Goal: Task Accomplishment & Management: Use online tool/utility

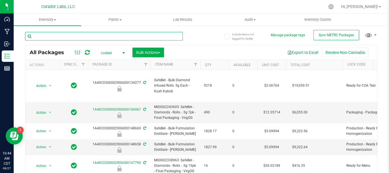
click at [74, 38] on input "text" at bounding box center [104, 36] width 158 height 9
click at [122, 53] on span "select" at bounding box center [123, 53] width 5 height 5
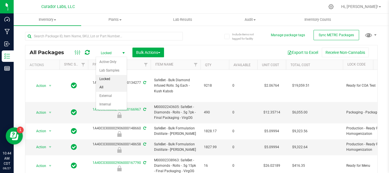
click at [112, 86] on li "All" at bounding box center [111, 87] width 31 height 9
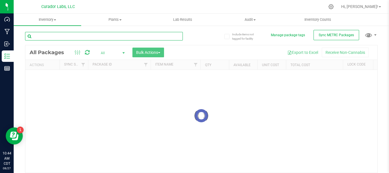
click at [84, 36] on input "text" at bounding box center [104, 36] width 158 height 9
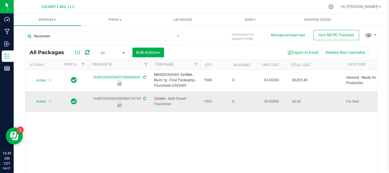
drag, startPoint x: 87, startPoint y: 95, endPoint x: 139, endPoint y: 98, distance: 52.4
copy tr "1A40C0300002906000134192"
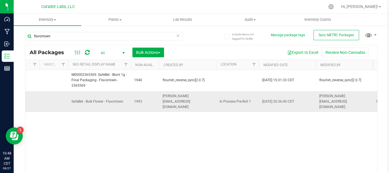
scroll to position [0, 1138]
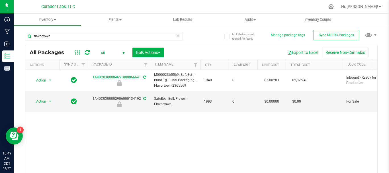
click at [134, 143] on div "Action Action Edit attributes Global inventory Locate package Package audit log…" at bounding box center [201, 124] width 352 height 109
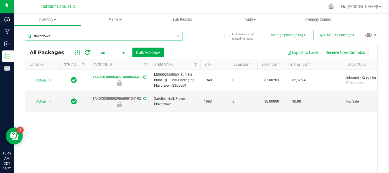
drag, startPoint x: 77, startPoint y: 34, endPoint x: 25, endPoint y: 42, distance: 52.1
click at [25, 42] on div "flavortown" at bounding box center [104, 38] width 158 height 13
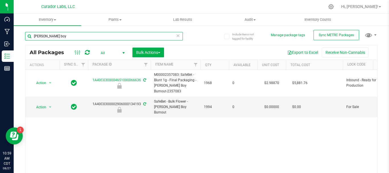
drag, startPoint x: 64, startPoint y: 35, endPoint x: 16, endPoint y: 33, distance: 47.6
click at [16, 33] on div "Include items not tagged for facility Manage package tags Sync METRC Packages […" at bounding box center [201, 112] width 375 height 174
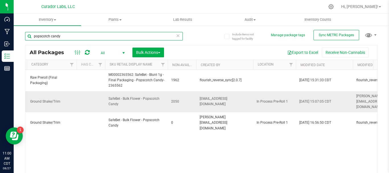
scroll to position [0, 1337]
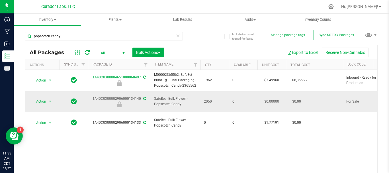
drag, startPoint x: 86, startPoint y: 95, endPoint x: 140, endPoint y: 93, distance: 54.6
copy tr "1A40C0300002906000134140"
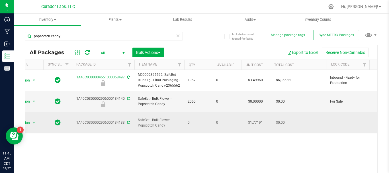
scroll to position [0, 0]
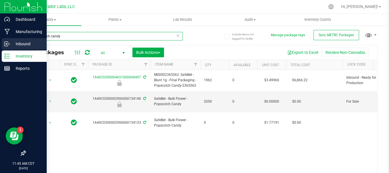
drag, startPoint x: 69, startPoint y: 37, endPoint x: 0, endPoint y: 43, distance: 69.6
click at [0, 43] on div "Dashboard Manufacturing Inbound Inventory Reports 11:45 AM CDT [DATE] 08/27 Cur…" at bounding box center [194, 86] width 389 height 173
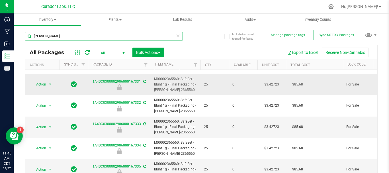
scroll to position [26, 0]
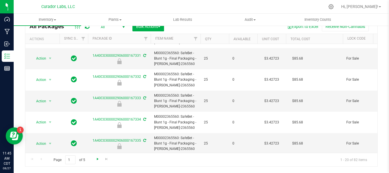
type input "[PERSON_NAME]"
click at [97, 160] on span "Go to the next page" at bounding box center [97, 158] width 5 height 5
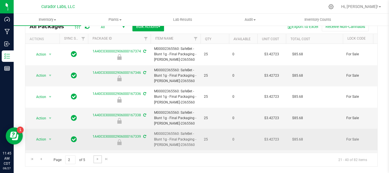
scroll to position [320, 0]
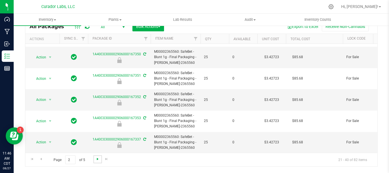
click at [95, 160] on span "Go to the next page" at bounding box center [97, 158] width 5 height 5
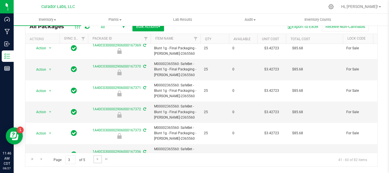
scroll to position [320, 0]
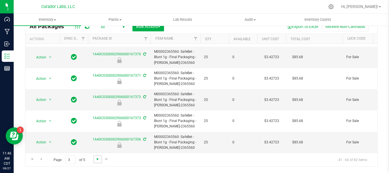
click at [97, 158] on span "Go to the next page" at bounding box center [97, 158] width 5 height 5
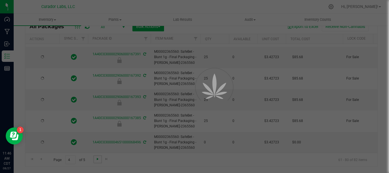
type input "[DATE]"
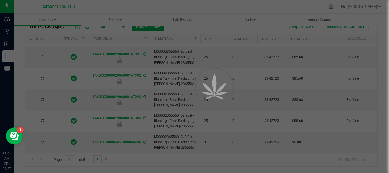
type input "[DATE]"
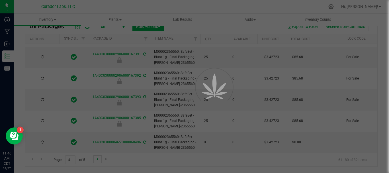
type input "[DATE]"
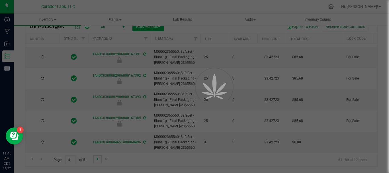
type input "[DATE]"
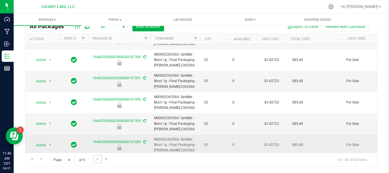
scroll to position [320, 0]
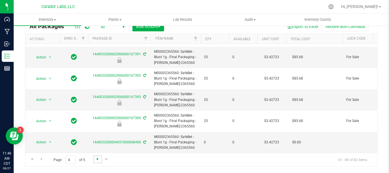
click at [97, 157] on span "Go to the next page" at bounding box center [97, 158] width 5 height 5
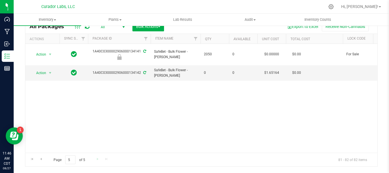
click at [97, 157] on div "Page 5 of 5 81 - 82 of 82 items" at bounding box center [201, 159] width 352 height 14
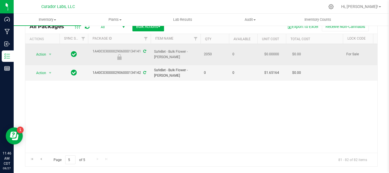
drag, startPoint x: 90, startPoint y: 48, endPoint x: 140, endPoint y: 51, distance: 50.1
click at [140, 51] on div "1A40C0300002906000134141" at bounding box center [119, 54] width 64 height 11
copy div "1A40C0300002906000134141"
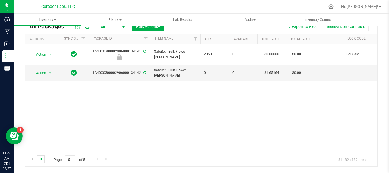
click at [40, 158] on span "Go to the previous page" at bounding box center [41, 158] width 5 height 5
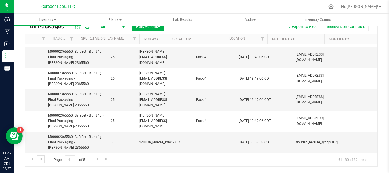
scroll to position [0, 1222]
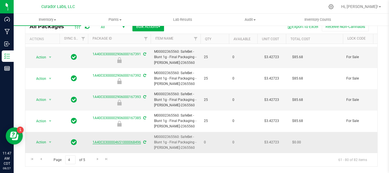
click at [133, 140] on link "1A40C0300004651000068496" at bounding box center [116, 142] width 48 height 4
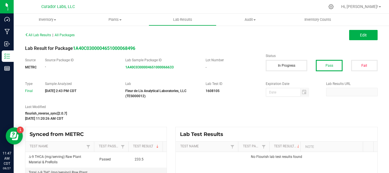
click at [133, 137] on div "Synced from METRC" at bounding box center [95, 134] width 141 height 14
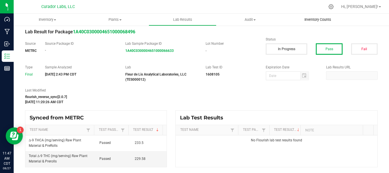
click at [317, 19] on span "Inventory Counts" at bounding box center [317, 19] width 42 height 5
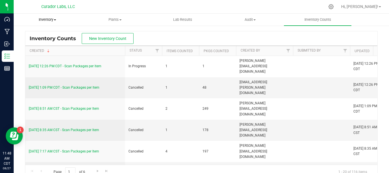
click at [50, 21] on span "Inventory" at bounding box center [47, 19] width 67 height 5
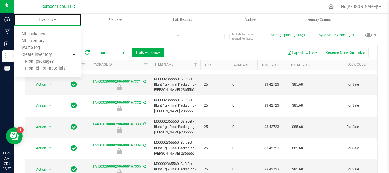
scroll to position [26, 0]
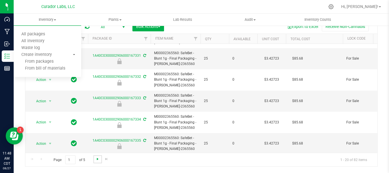
click at [98, 159] on span "Go to the next page" at bounding box center [97, 158] width 5 height 5
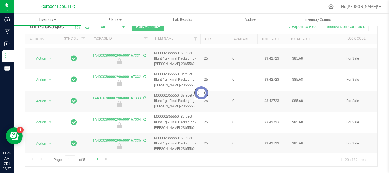
click at [98, 159] on div at bounding box center [201, 92] width 352 height 147
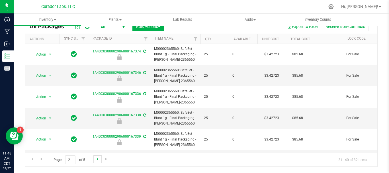
click at [98, 159] on span "Go to the next page" at bounding box center [97, 158] width 5 height 5
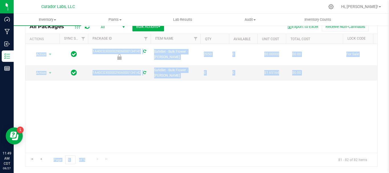
drag, startPoint x: 98, startPoint y: 159, endPoint x: 111, endPoint y: 139, distance: 23.7
click at [111, 139] on div "All Packages All Active Only Lab Samples Locked All External Internal Bulk Acti…" at bounding box center [201, 92] width 352 height 147
click at [111, 139] on div "Action Action Edit attributes Global inventory Locate package Package audit log…" at bounding box center [201, 98] width 352 height 109
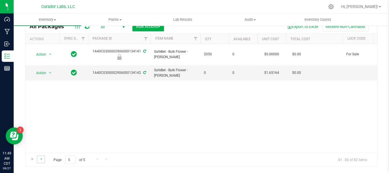
click at [40, 155] on link "Go to the previous page" at bounding box center [41, 159] width 8 height 8
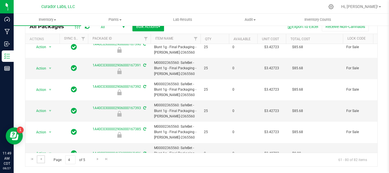
scroll to position [320, 0]
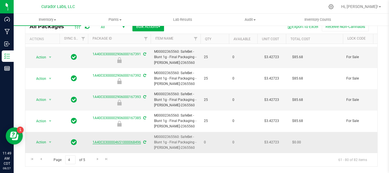
click at [105, 140] on link "1A40C0300004651000068496" at bounding box center [116, 142] width 48 height 4
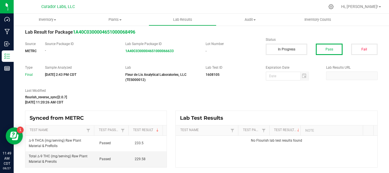
scroll to position [16, 0]
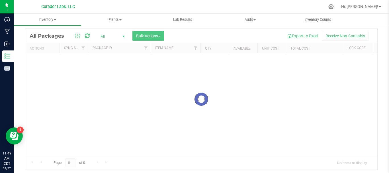
scroll to position [12, 0]
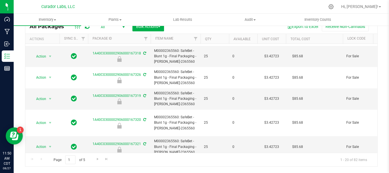
scroll to position [26, 0]
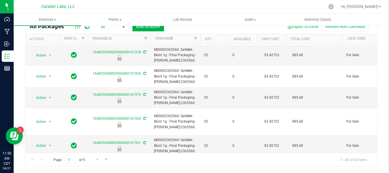
click at [379, 59] on div "Include items not tagged for facility Manage package tags Sync METRC Packages […" at bounding box center [201, 86] width 375 height 174
click at [97, 157] on span "Go to the next page" at bounding box center [97, 158] width 5 height 5
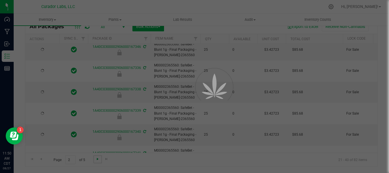
click at [97, 157] on span "Go to the next page" at bounding box center [97, 158] width 5 height 5
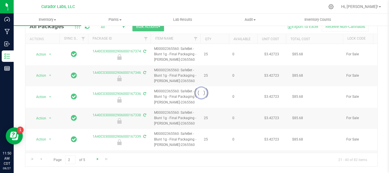
click at [97, 157] on div at bounding box center [201, 92] width 352 height 147
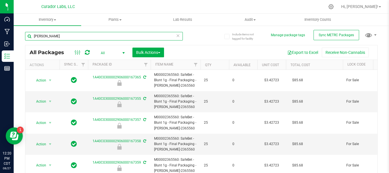
drag, startPoint x: 48, startPoint y: 37, endPoint x: 18, endPoint y: 34, distance: 29.7
click at [18, 34] on div "Include items not tagged for facility Manage package tags Sync METRC Packages […" at bounding box center [201, 112] width 375 height 174
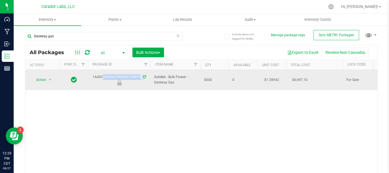
drag, startPoint x: 89, startPoint y: 75, endPoint x: 143, endPoint y: 71, distance: 54.5
click at [143, 71] on td "1A40C0300002906000134978" at bounding box center [119, 80] width 63 height 20
copy div "1A40C0300002906000134978"
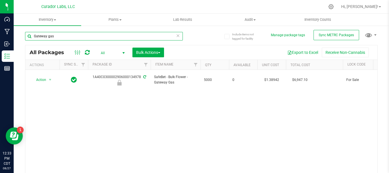
drag, startPoint x: 56, startPoint y: 36, endPoint x: 25, endPoint y: 36, distance: 30.7
click at [25, 36] on input "Gateway gas" at bounding box center [104, 36] width 158 height 9
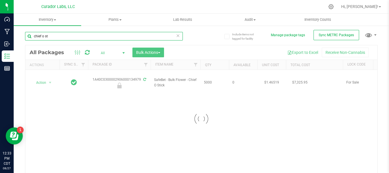
type input "chief o st"
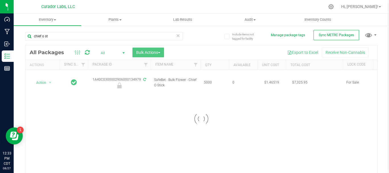
drag, startPoint x: 91, startPoint y: 78, endPoint x: 79, endPoint y: 93, distance: 19.4
click at [79, 94] on div at bounding box center [201, 118] width 352 height 147
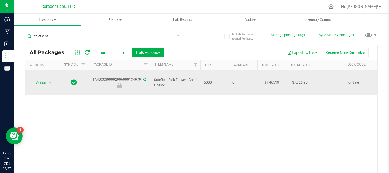
drag, startPoint x: 88, startPoint y: 77, endPoint x: 140, endPoint y: 79, distance: 52.4
copy tr "1A40C0300002906000134979"
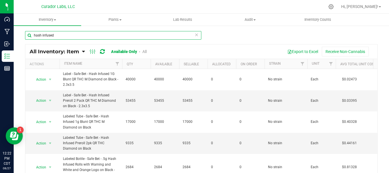
click at [139, 35] on input "hash infused" at bounding box center [113, 35] width 176 height 9
type input "h"
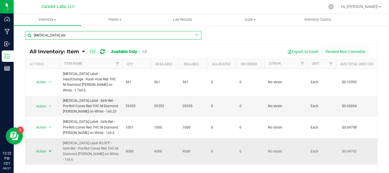
type input "crutch lab"
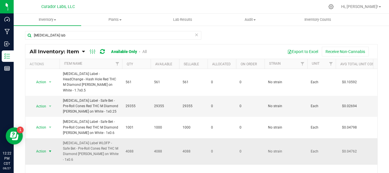
click at [38, 147] on span "Action" at bounding box center [38, 151] width 15 height 8
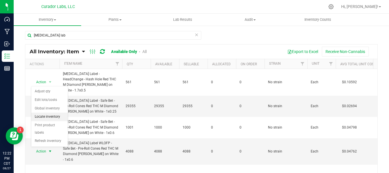
click at [47, 117] on li "Locate inventory" at bounding box center [49, 116] width 36 height 9
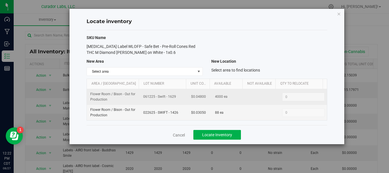
drag, startPoint x: 177, startPoint y: 96, endPoint x: 142, endPoint y: 98, distance: 34.8
click at [143, 98] on span "061225 - Swift - 1629" at bounding box center [163, 96] width 41 height 5
copy span "061225 - Swift - 1629"
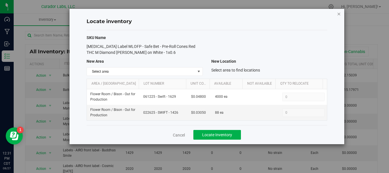
click at [338, 13] on icon "button" at bounding box center [338, 13] width 4 height 7
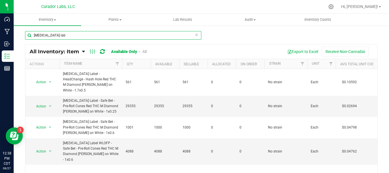
click at [135, 35] on input "crutch lab" at bounding box center [113, 35] width 176 height 9
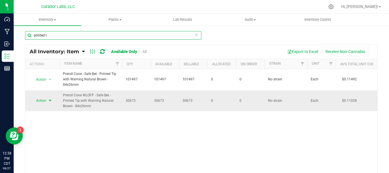
type input "printed t"
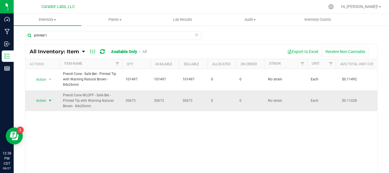
click at [40, 100] on span "Action" at bounding box center [38, 100] width 15 height 8
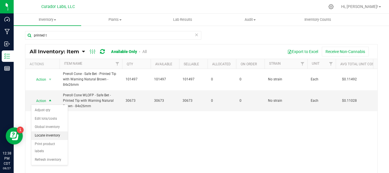
click at [46, 136] on li "Locate inventory" at bounding box center [49, 135] width 36 height 9
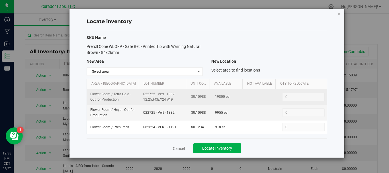
drag, startPoint x: 170, startPoint y: 100, endPoint x: 142, endPoint y: 92, distance: 29.3
click at [143, 92] on span "022725 - Vert - 1332 - 12.25.FCB.Y24 #19" at bounding box center [163, 96] width 41 height 11
copy span "022725 - Vert - 1332 - 12.25.FCB.Y24 #19"
